Goal: Task Accomplishment & Management: Use online tool/utility

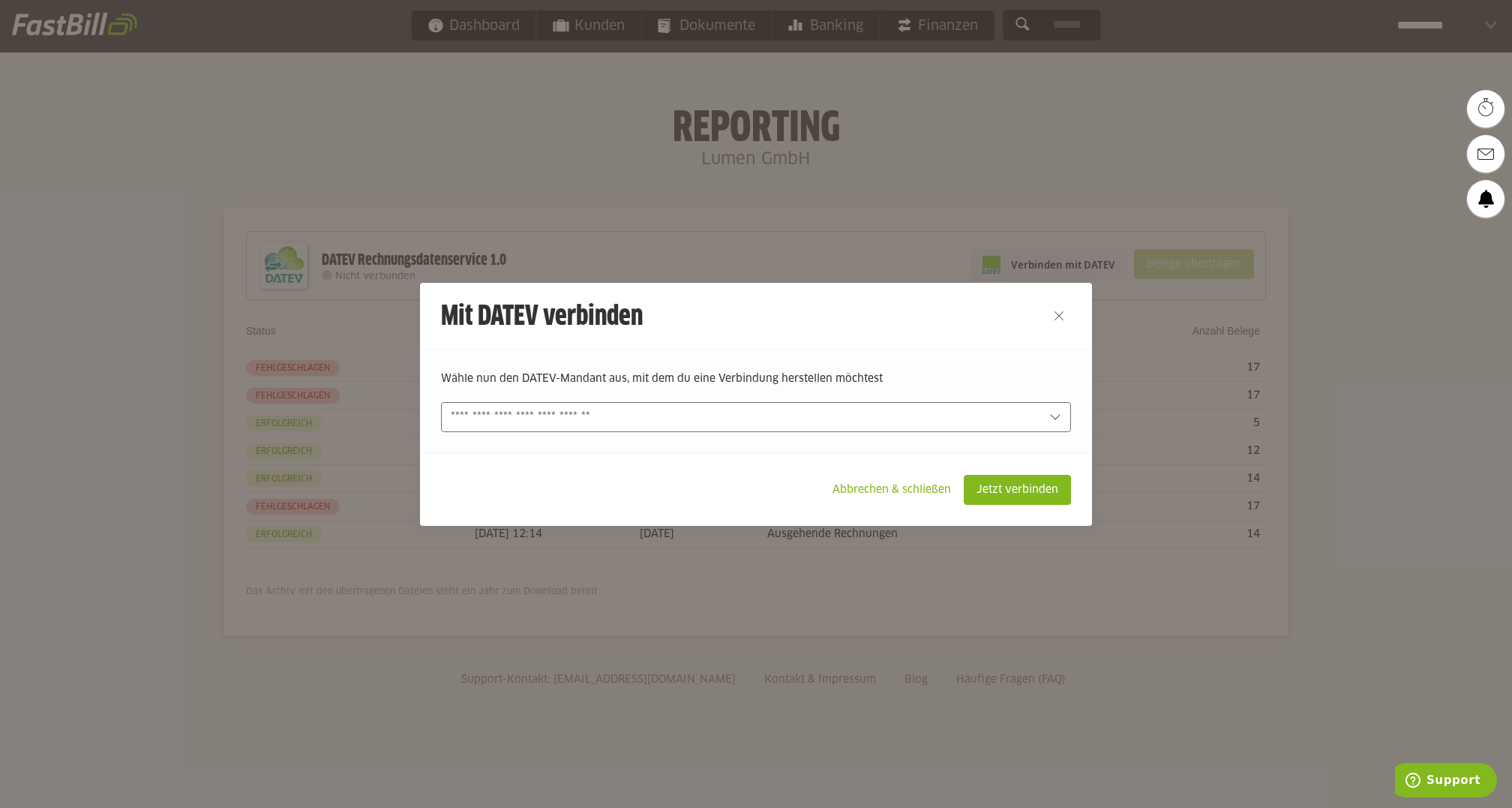
click at [710, 417] on input "text" at bounding box center [745, 416] width 590 height 16
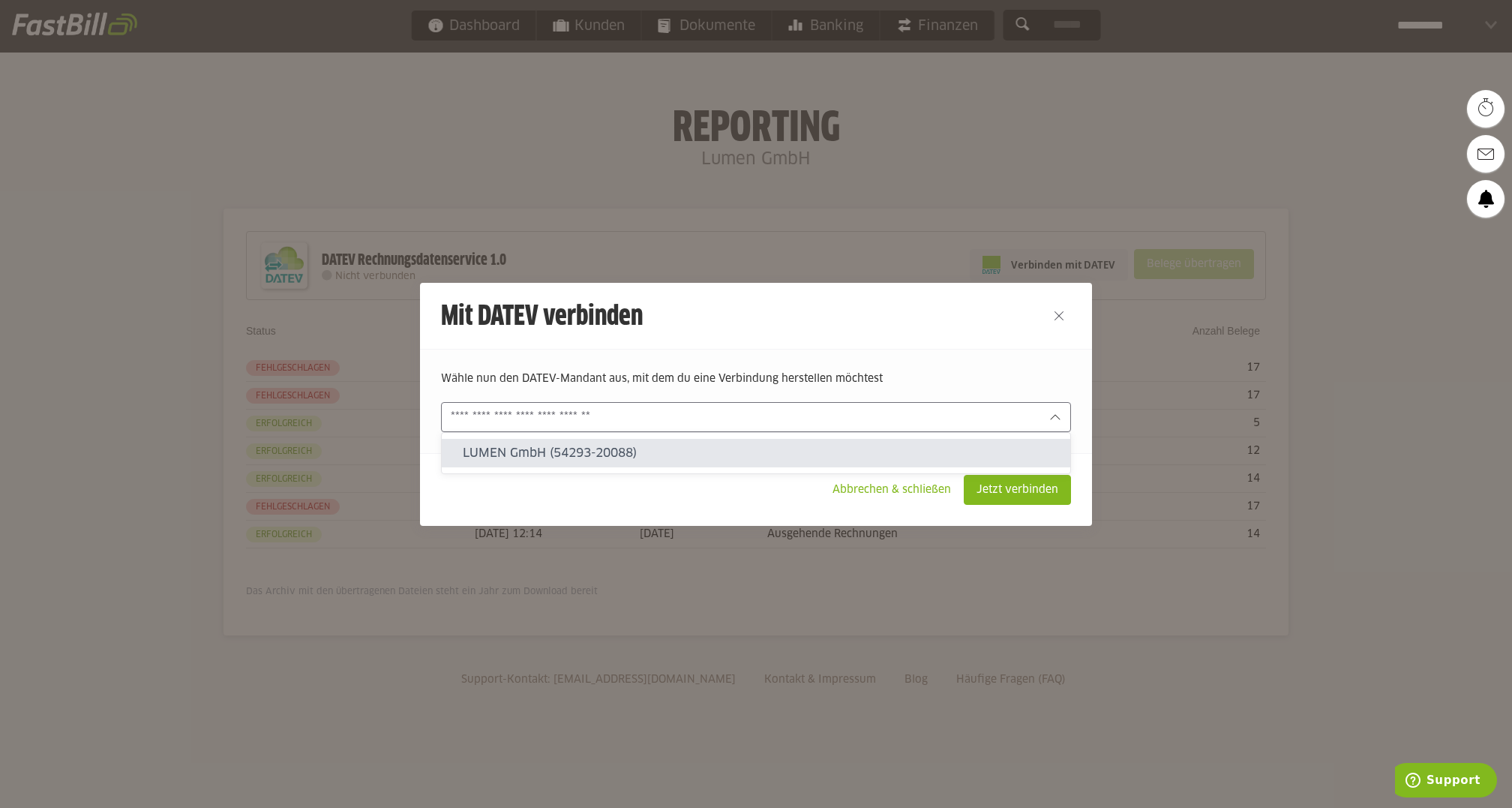
click at [707, 452] on slot "LUMEN GmbH (54293-20088)" at bounding box center [761, 453] width 596 height 16
type input "**********"
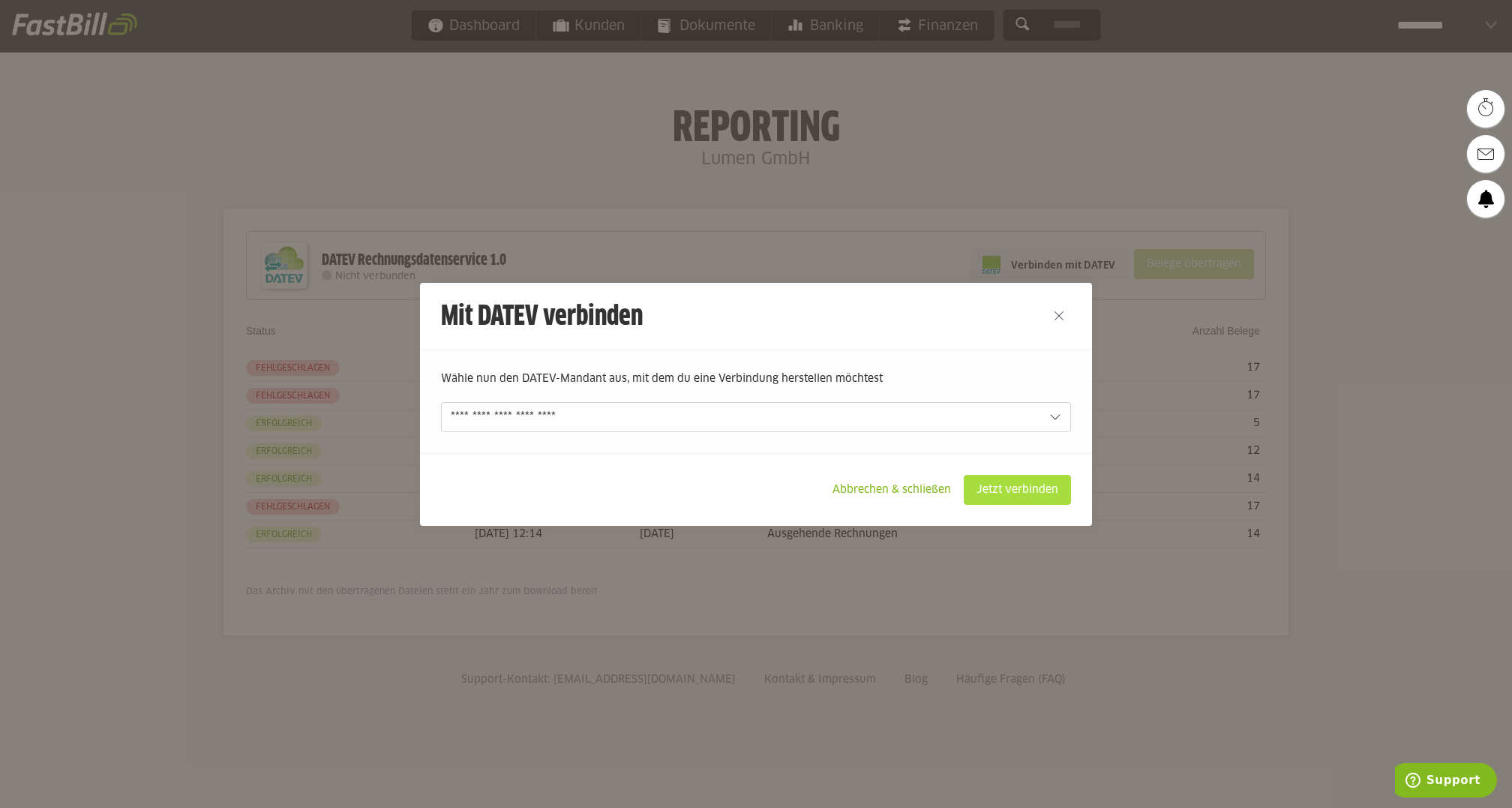
drag, startPoint x: 1019, startPoint y: 495, endPoint x: 1011, endPoint y: 495, distance: 8.0
click at [1019, 495] on slot "Jetzt verbinden" at bounding box center [1017, 489] width 106 height 28
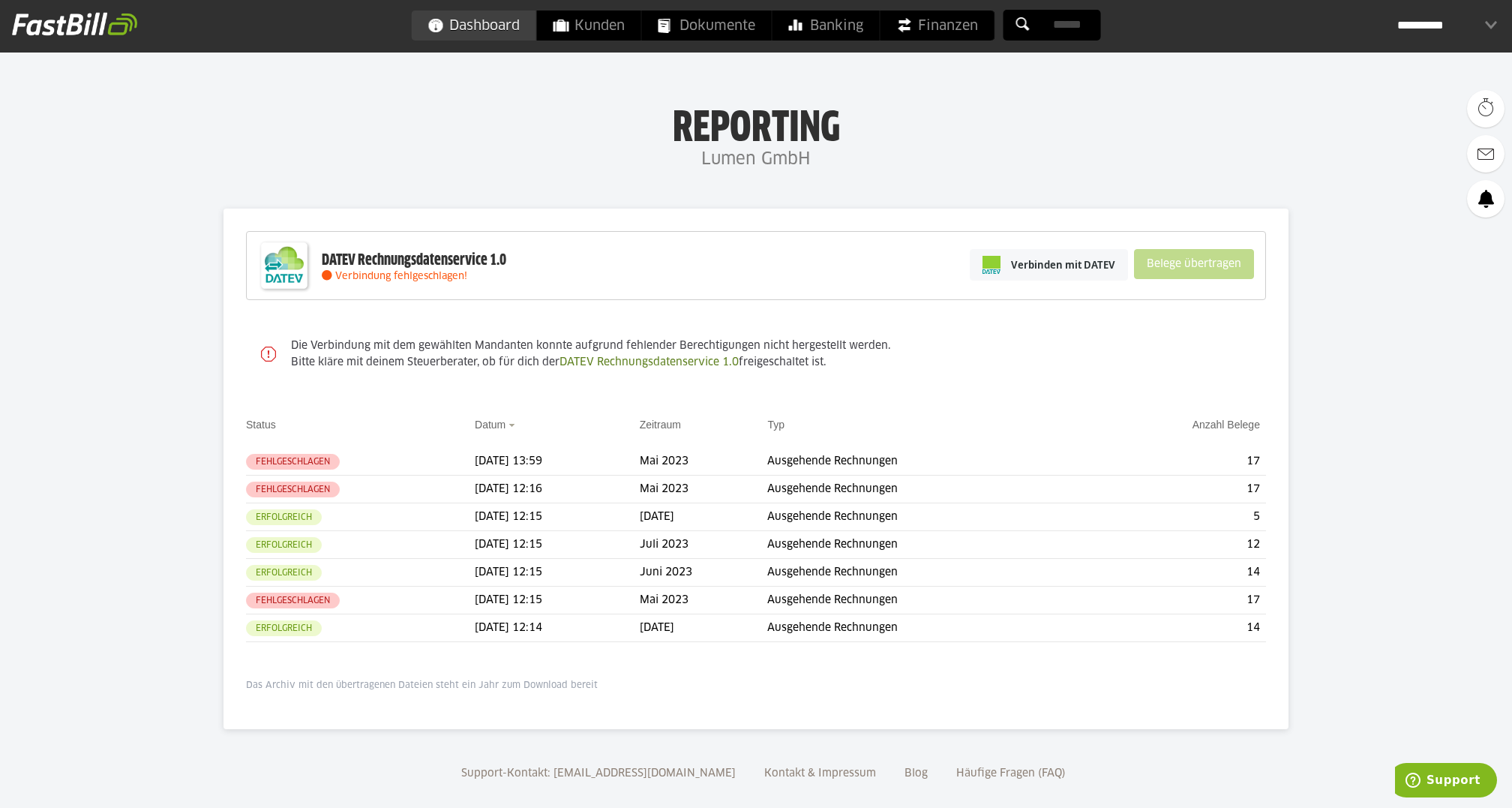
click at [436, 24] on link "Dashboard" at bounding box center [474, 25] width 124 height 30
